Goal: Task Accomplishment & Management: Manage account settings

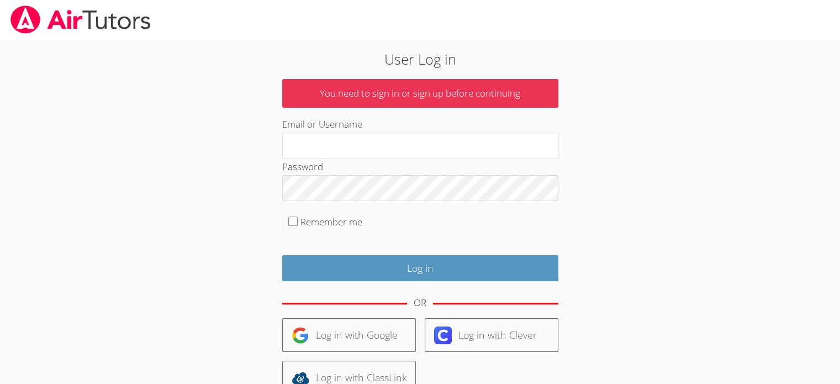
type input "[PERSON_NAME][EMAIL_ADDRESS][DOMAIN_NAME]"
click at [295, 224] on input "Remember me" at bounding box center [292, 220] width 9 height 9
checkbox input "true"
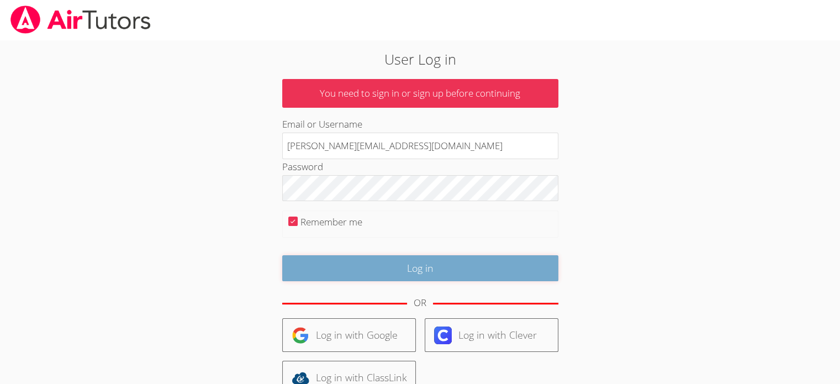
click at [317, 258] on input "Log in" at bounding box center [420, 268] width 276 height 26
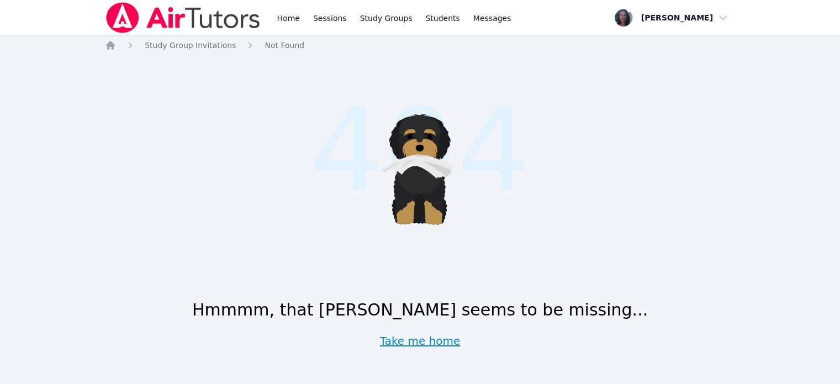
click at [410, 347] on link "Take me home" at bounding box center [420, 340] width 81 height 15
